Goal: Obtain resource: Download file/media

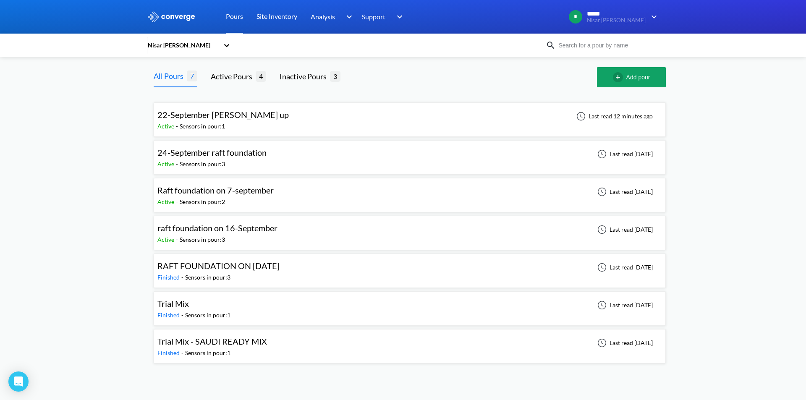
click at [295, 157] on div "24-September raft foundation Active - Sensors in pour: 3 Last read [DATE]" at bounding box center [409, 157] width 504 height 27
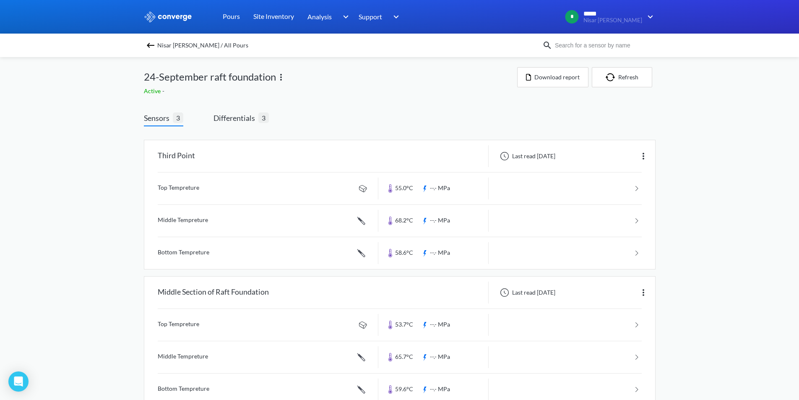
click at [147, 49] on div "Nisar [PERSON_NAME] / All Pours" at bounding box center [399, 45] width 799 height 23
click at [151, 43] on img at bounding box center [151, 45] width 10 height 10
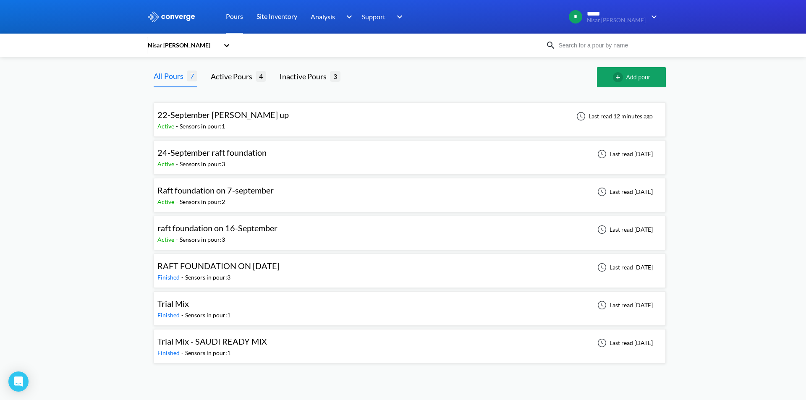
click at [266, 123] on div "Active - Sensors in pour: 1" at bounding box center [225, 126] width 136 height 9
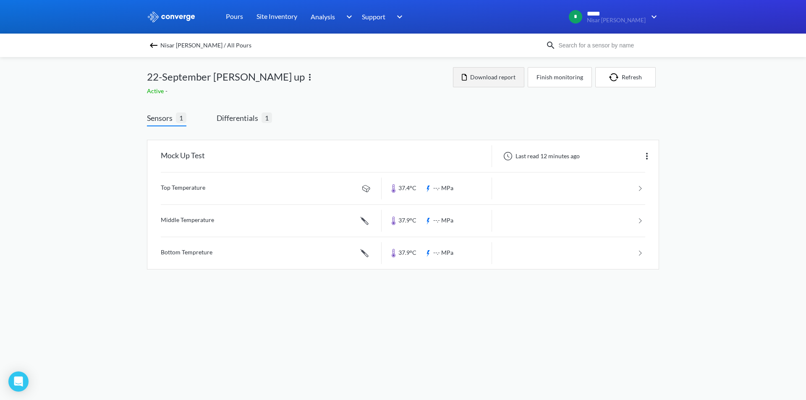
click at [503, 74] on button "Download report" at bounding box center [488, 77] width 71 height 20
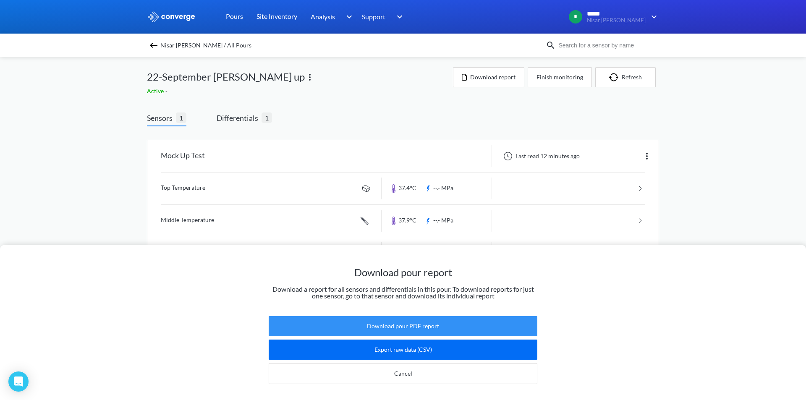
click at [413, 316] on button "Download pour PDF report" at bounding box center [403, 326] width 269 height 20
